Goal: Information Seeking & Learning: Learn about a topic

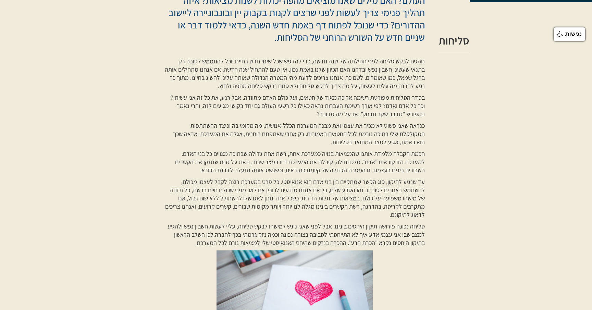
scroll to position [239, 0]
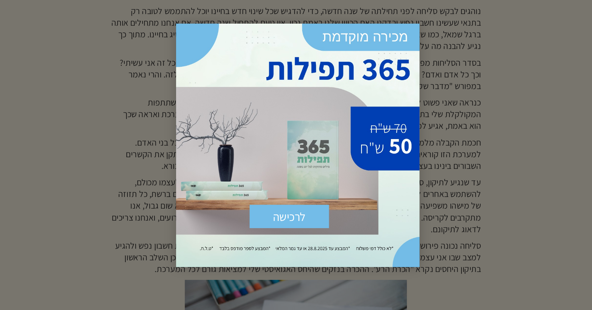
click at [405, 214] on div at bounding box center [296, 155] width 592 height 310
click at [418, 164] on div at bounding box center [296, 155] width 592 height 310
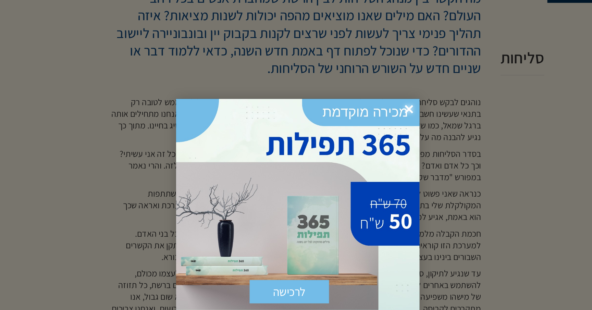
scroll to position [222, 0]
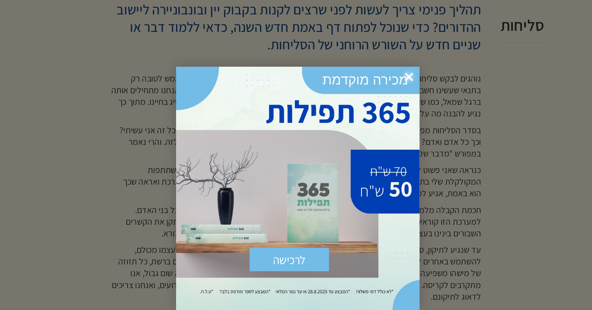
click at [372, 73] on span "×" at bounding box center [374, 77] width 15 height 15
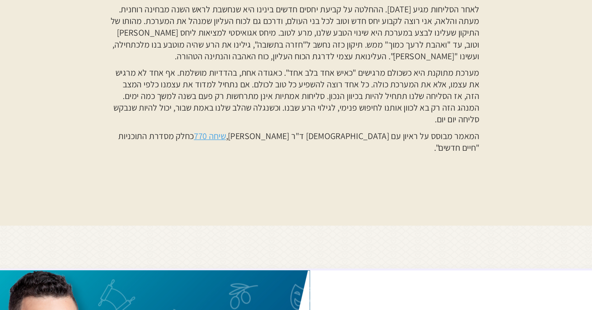
scroll to position [514, 0]
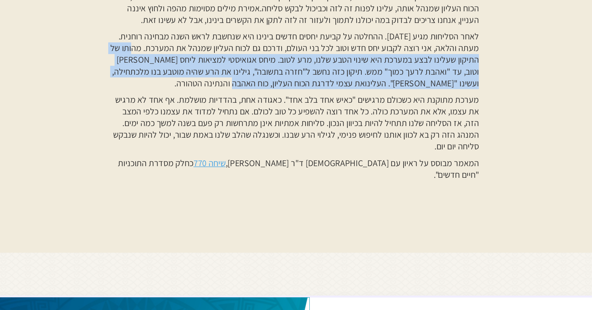
drag, startPoint x: 190, startPoint y: 107, endPoint x: 189, endPoint y: 132, distance: 25.7
click at [189, 132] on p "לאחר הסליחות מגיע [DATE]. ההחלטה על קביעת יחסים חדשים בינינו היא שנחשבת לראש הש…" at bounding box center [294, 115] width 260 height 41
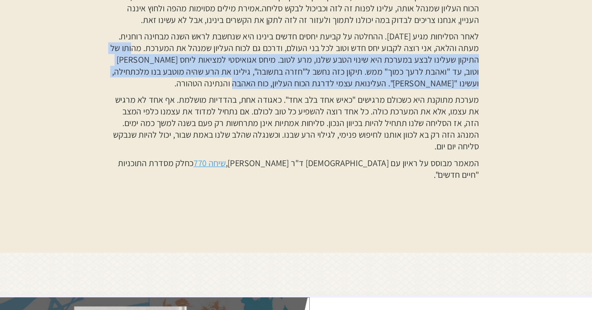
drag, startPoint x: 190, startPoint y: 108, endPoint x: 268, endPoint y: 129, distance: 79.9
click at [268, 129] on p "לאחר הסליחות מגיע [DATE]. ההחלטה על קביעת יחסים חדשים בינינו היא שנחשבת לראש הש…" at bounding box center [294, 115] width 260 height 41
copy p "מהותו של התיקון שעלינו לבצע במערכת היא שינוי הטבע שלנו, מרע לטוב. מיחס אגואיסטי…"
